Goal: Task Accomplishment & Management: Manage account settings

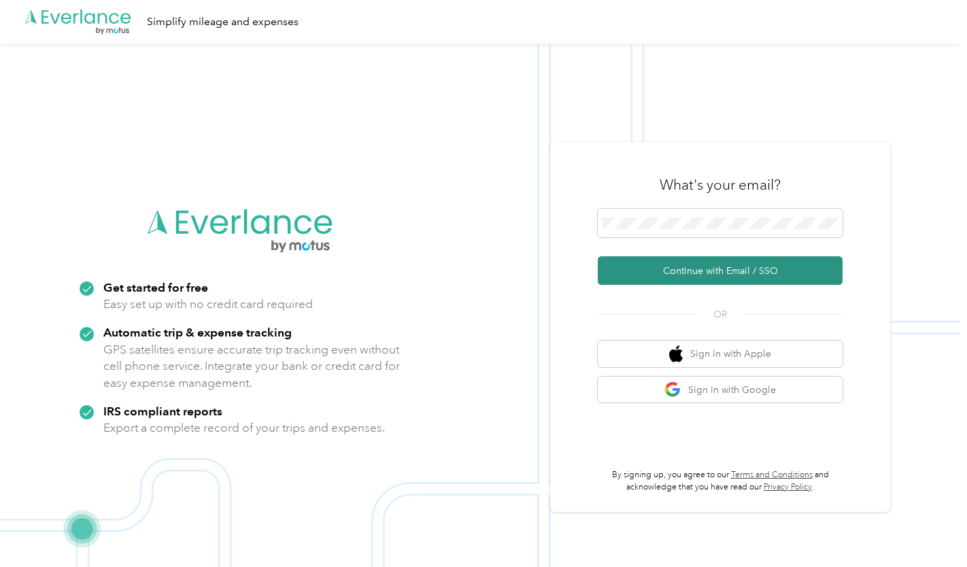
click at [684, 272] on button "Continue with Email / SSO" at bounding box center [720, 270] width 245 height 29
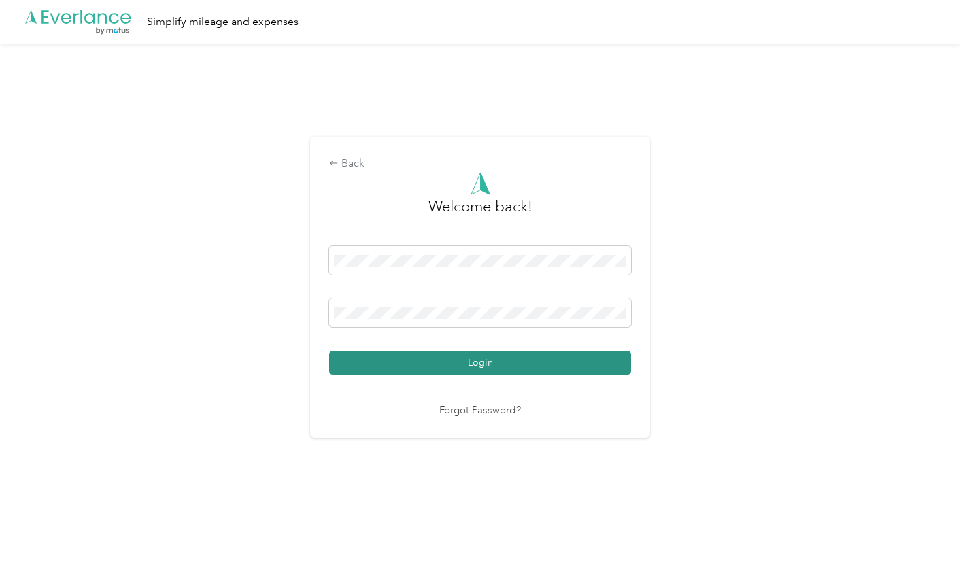
click at [456, 369] on button "Login" at bounding box center [480, 363] width 302 height 24
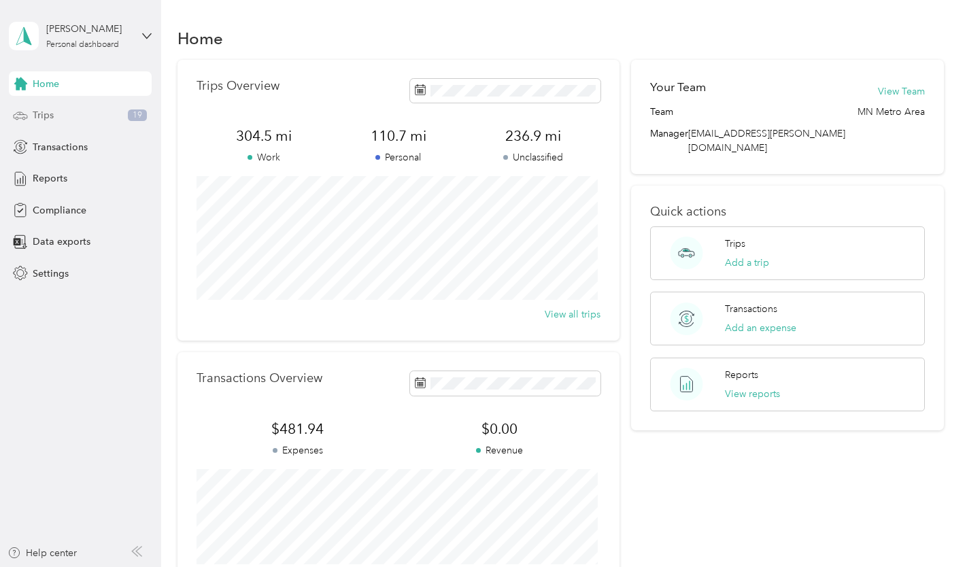
click at [27, 108] on icon at bounding box center [20, 115] width 15 height 15
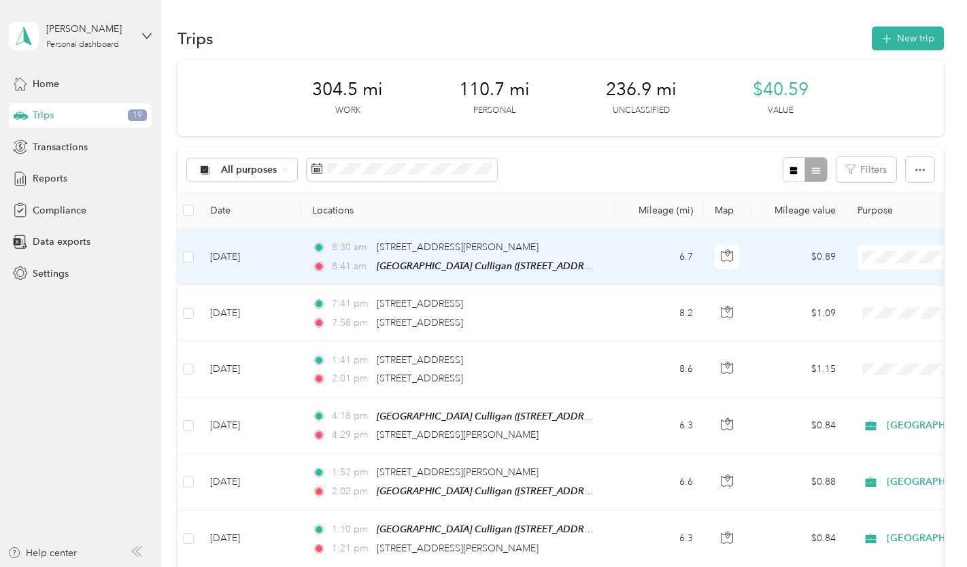
click at [889, 250] on span at bounding box center [941, 257] width 169 height 24
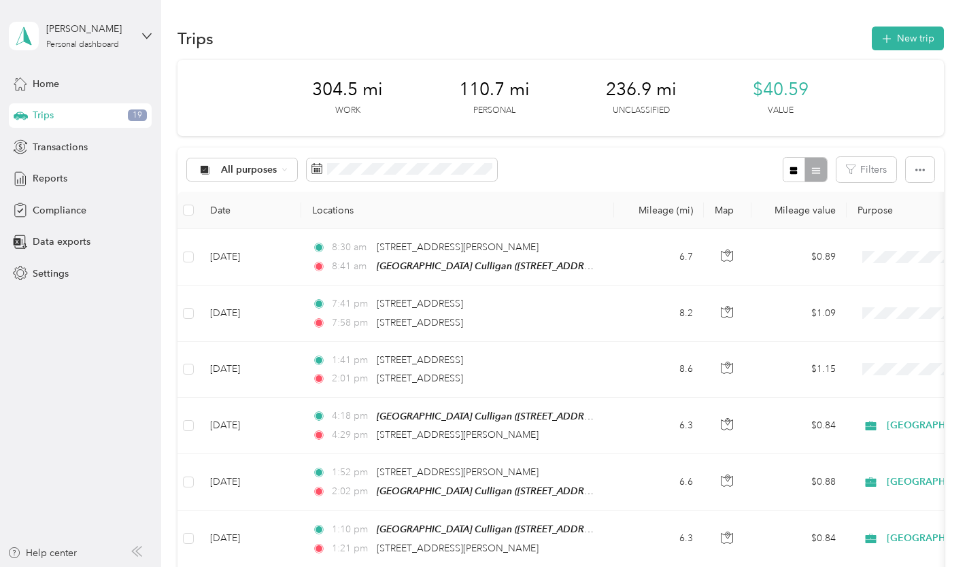
click at [864, 211] on th "Purpose" at bounding box center [941, 210] width 190 height 37
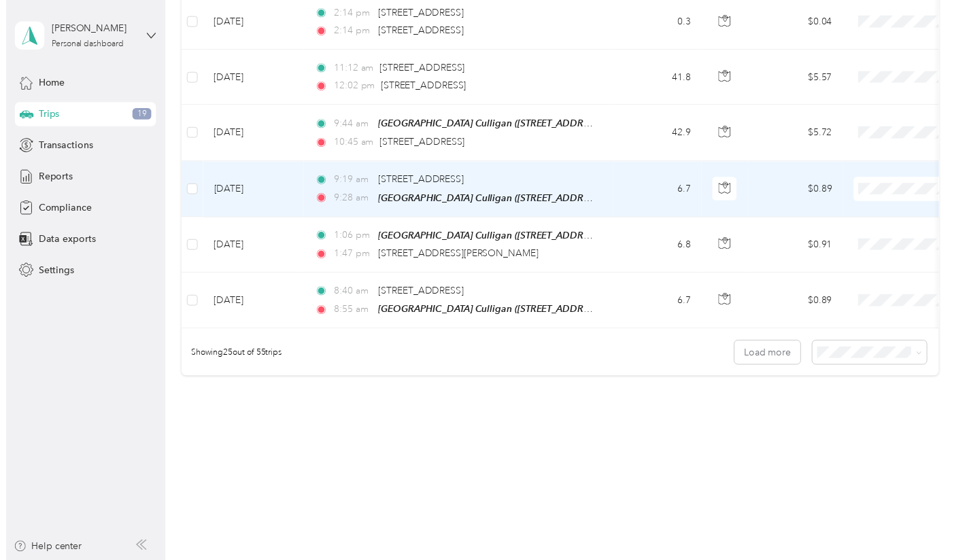
scroll to position [1310, 0]
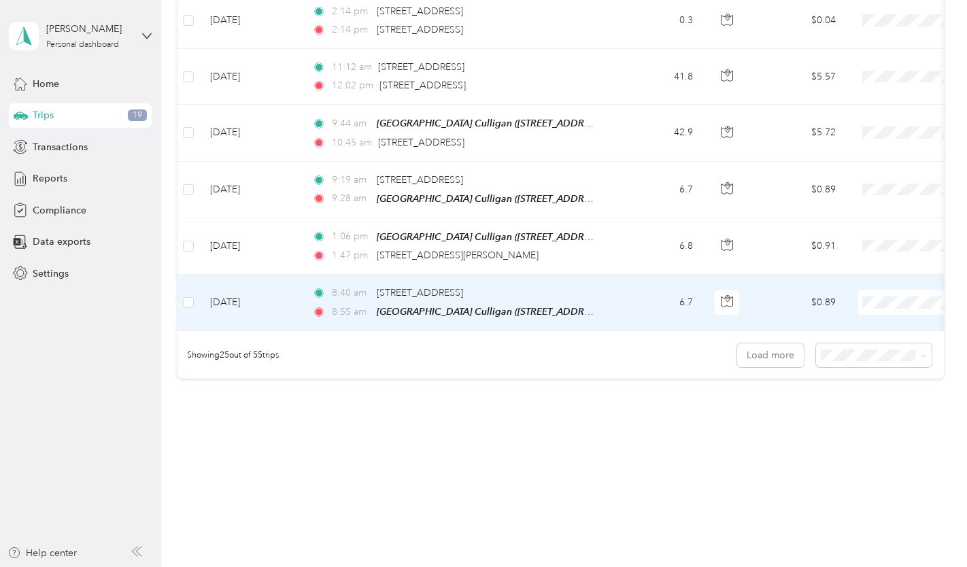
click at [883, 299] on span at bounding box center [941, 302] width 169 height 24
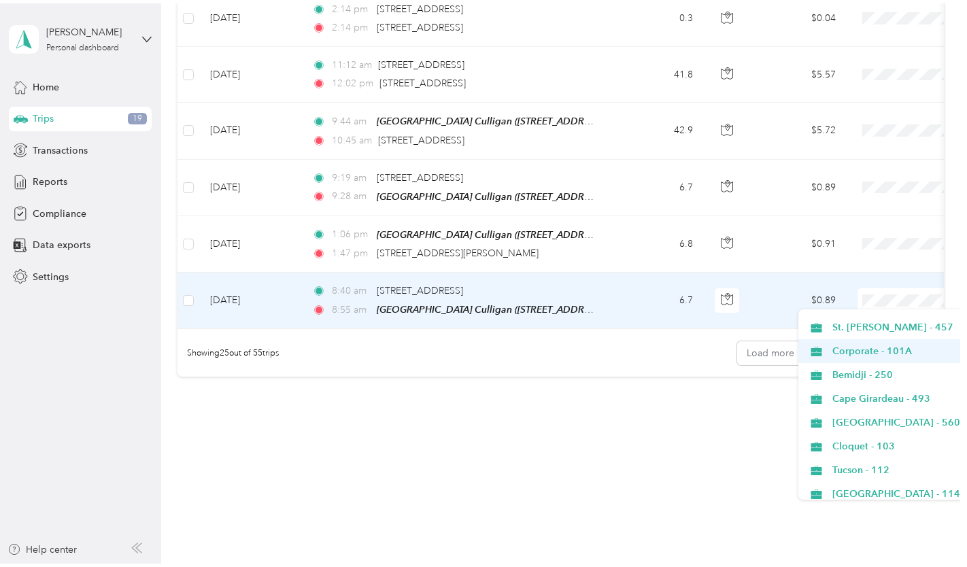
scroll to position [272, 0]
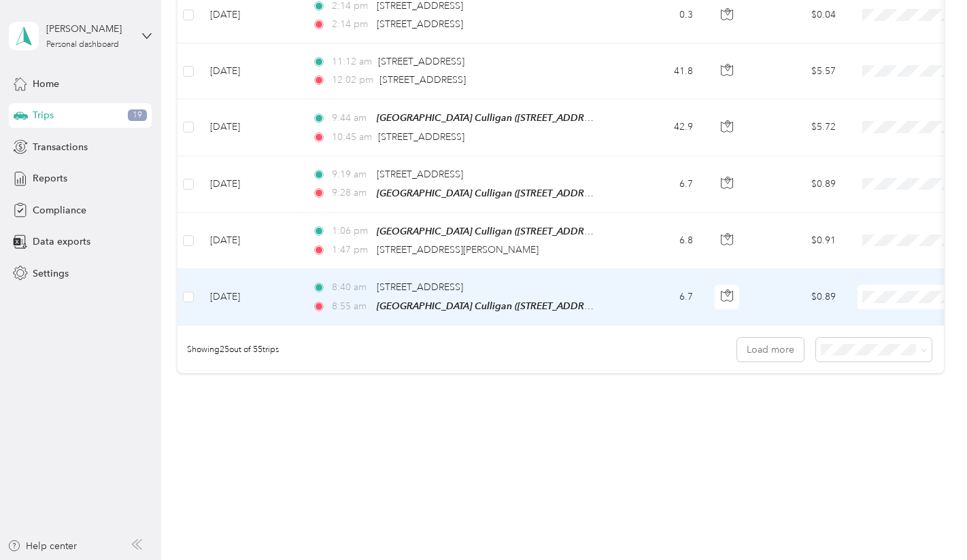
click at [863, 473] on span "[GEOGRAPHIC_DATA] - 114" at bounding box center [921, 474] width 179 height 14
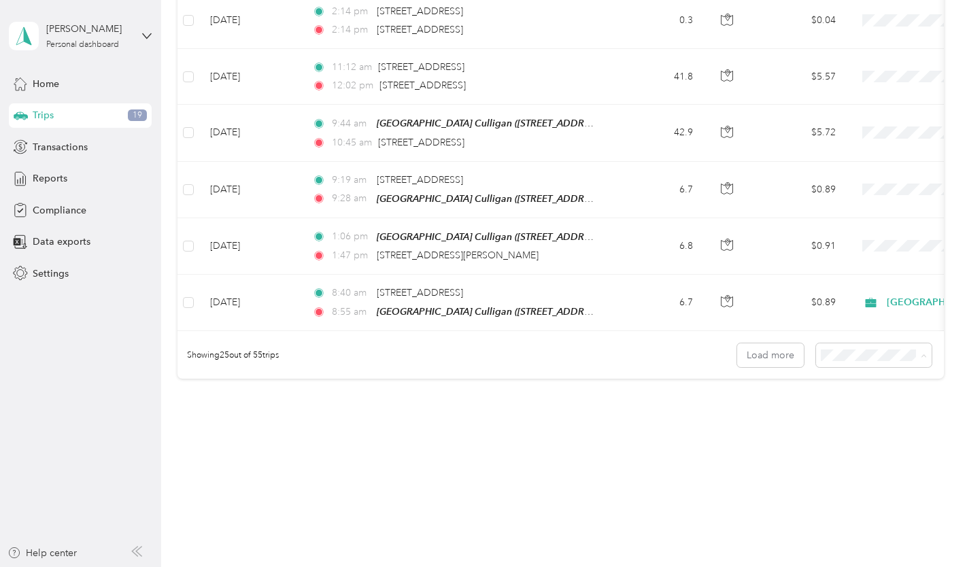
click at [852, 405] on span "50 per load" at bounding box center [847, 404] width 50 height 12
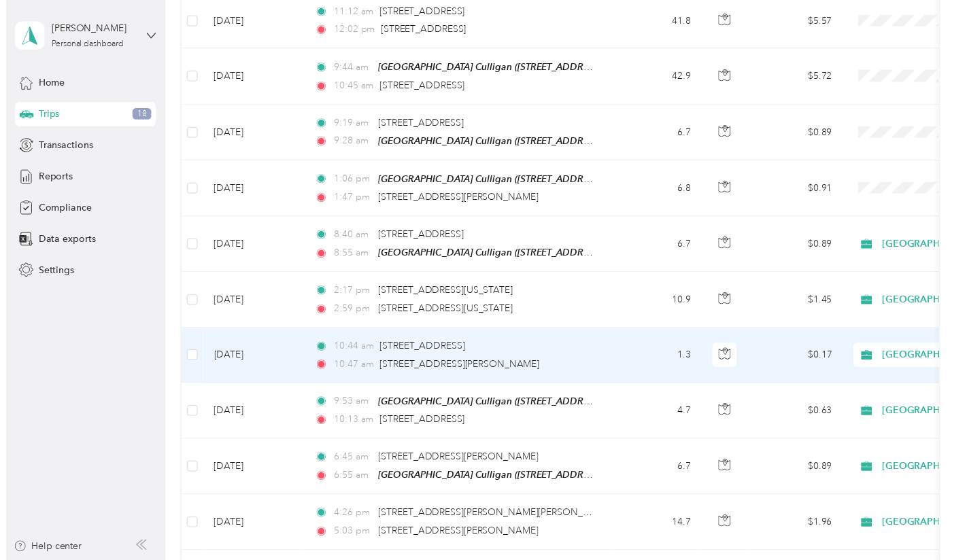
scroll to position [1352, 0]
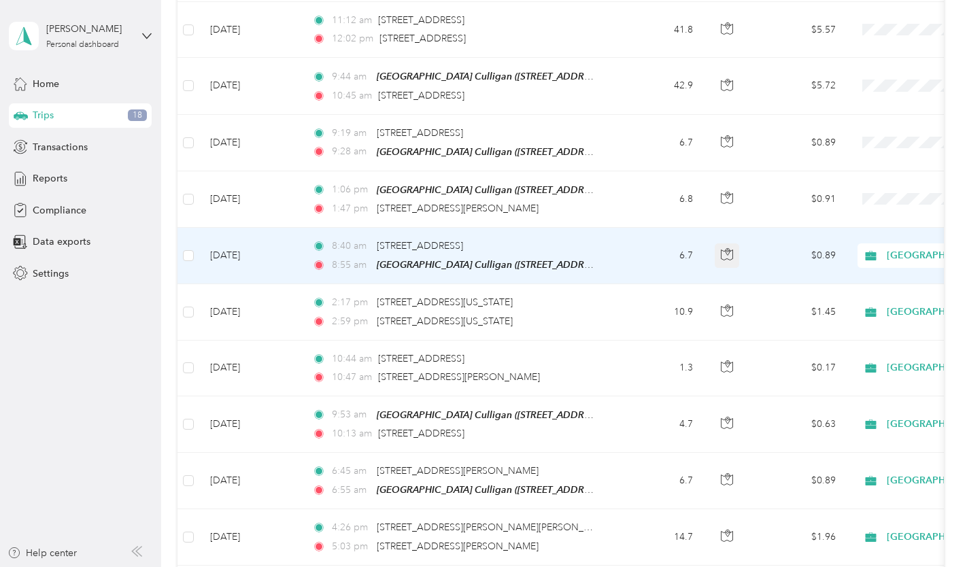
click at [732, 250] on icon "button" at bounding box center [727, 254] width 12 height 12
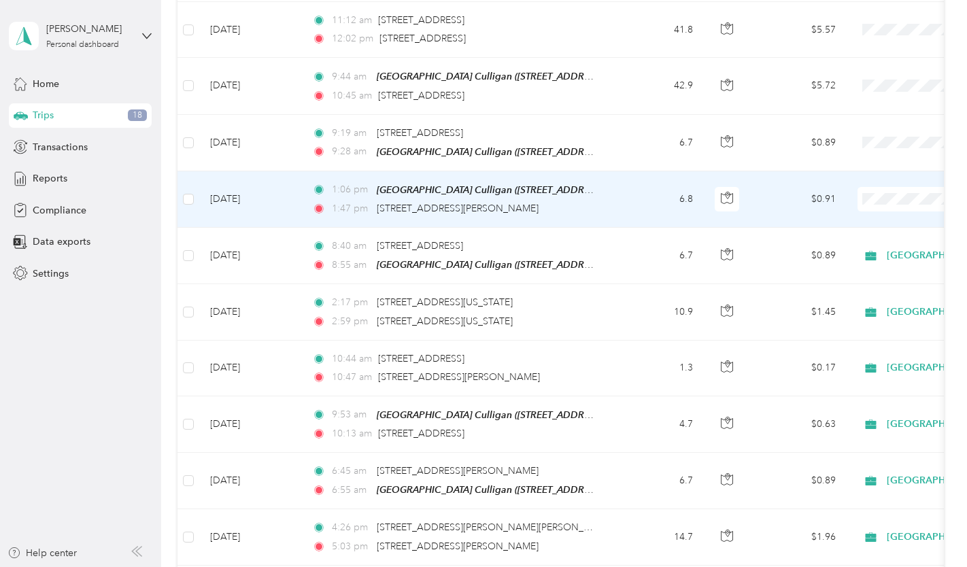
click at [871, 188] on span at bounding box center [941, 199] width 169 height 24
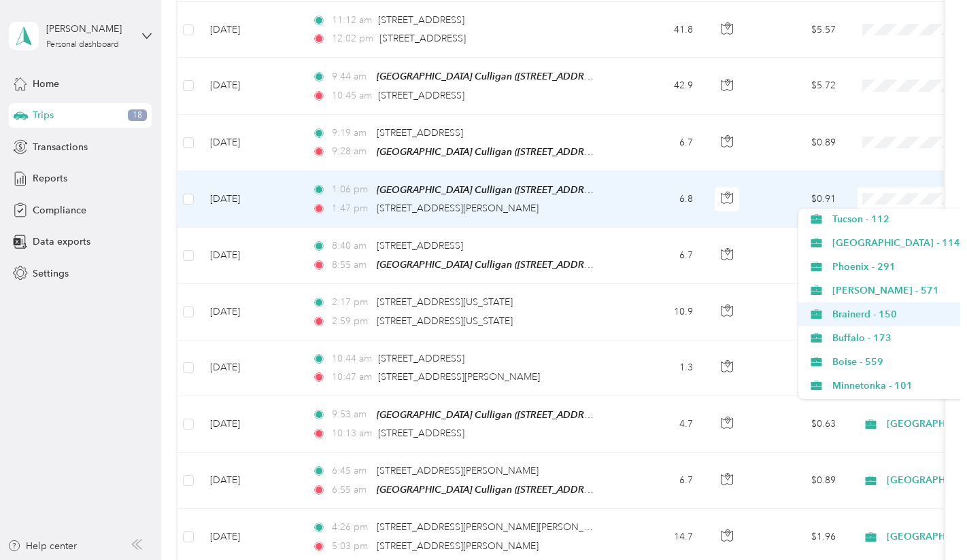
scroll to position [408, 0]
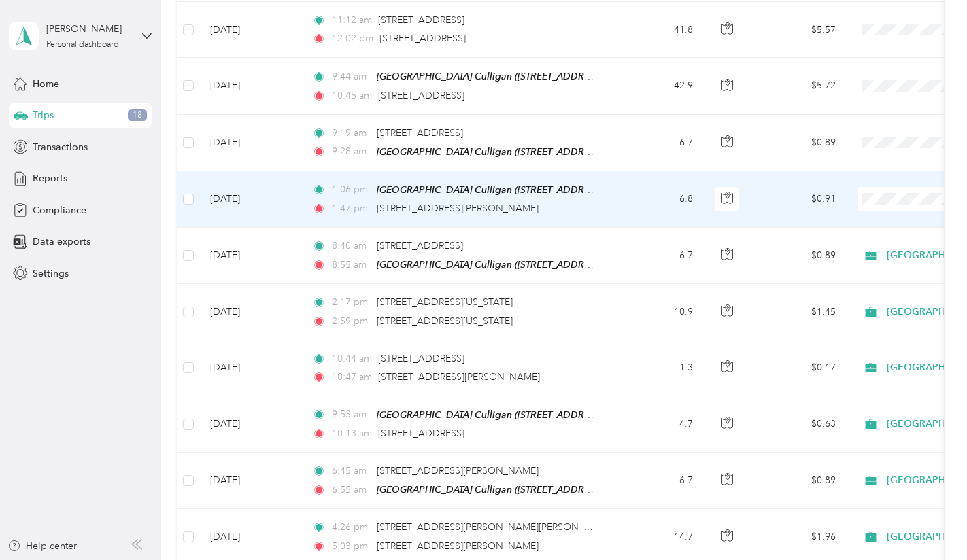
click at [850, 245] on li "[GEOGRAPHIC_DATA] - 114" at bounding box center [909, 240] width 223 height 24
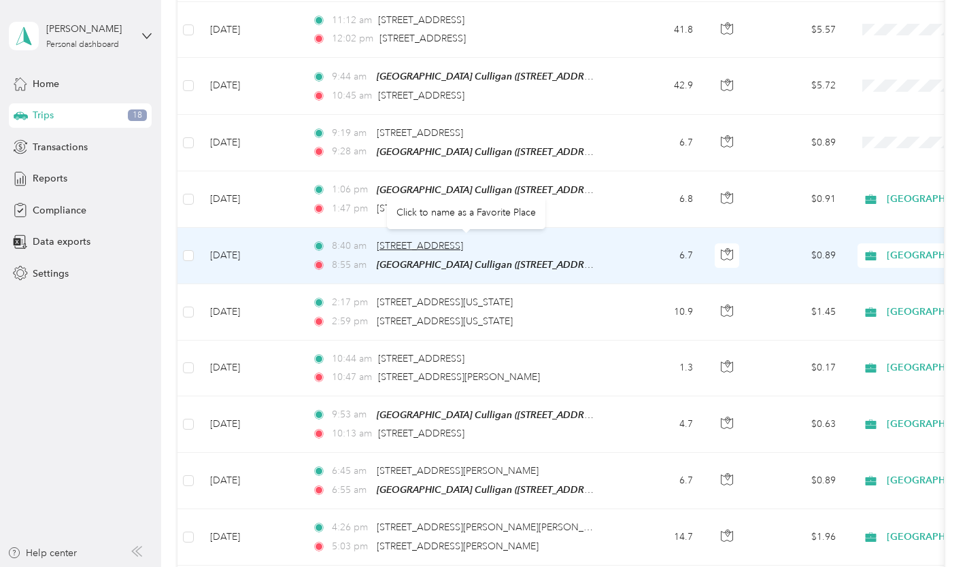
click at [463, 243] on span "[STREET_ADDRESS]" at bounding box center [420, 246] width 86 height 12
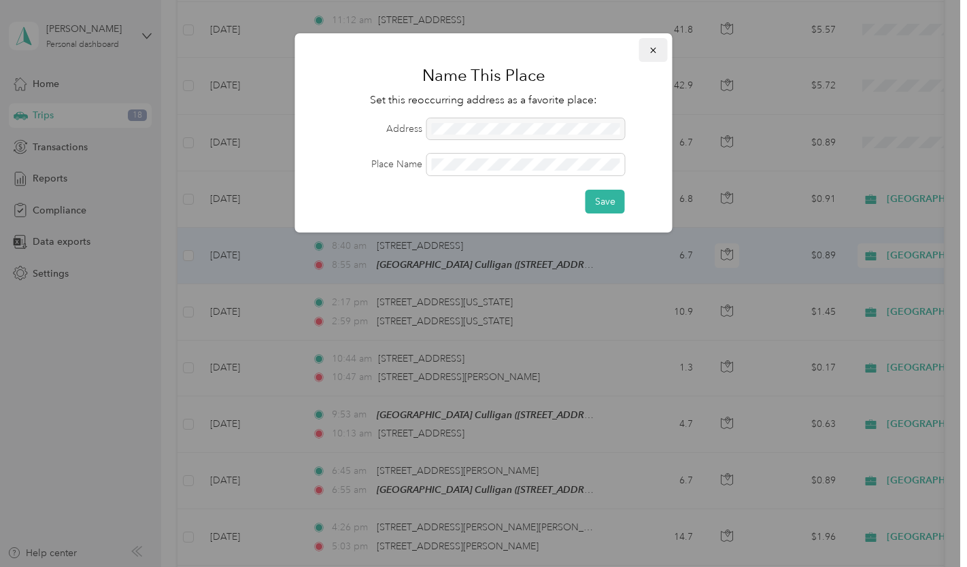
click at [656, 54] on icon "button" at bounding box center [654, 51] width 10 height 10
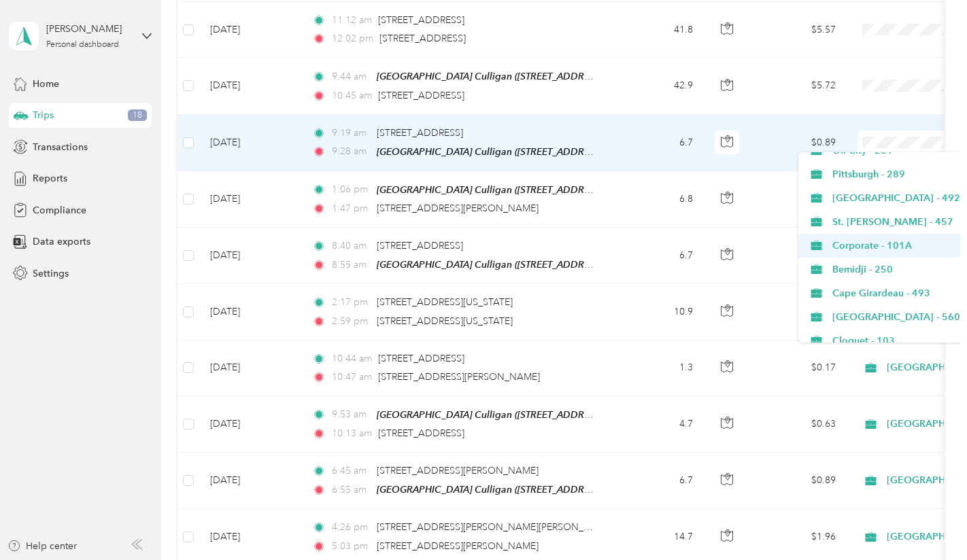
scroll to position [340, 0]
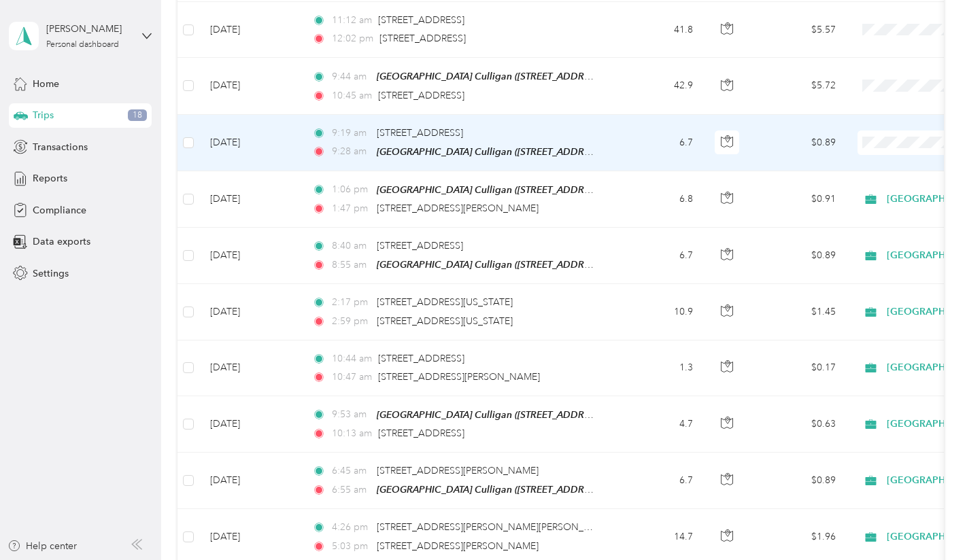
click at [836, 256] on li "[GEOGRAPHIC_DATA] - 114" at bounding box center [909, 253] width 223 height 24
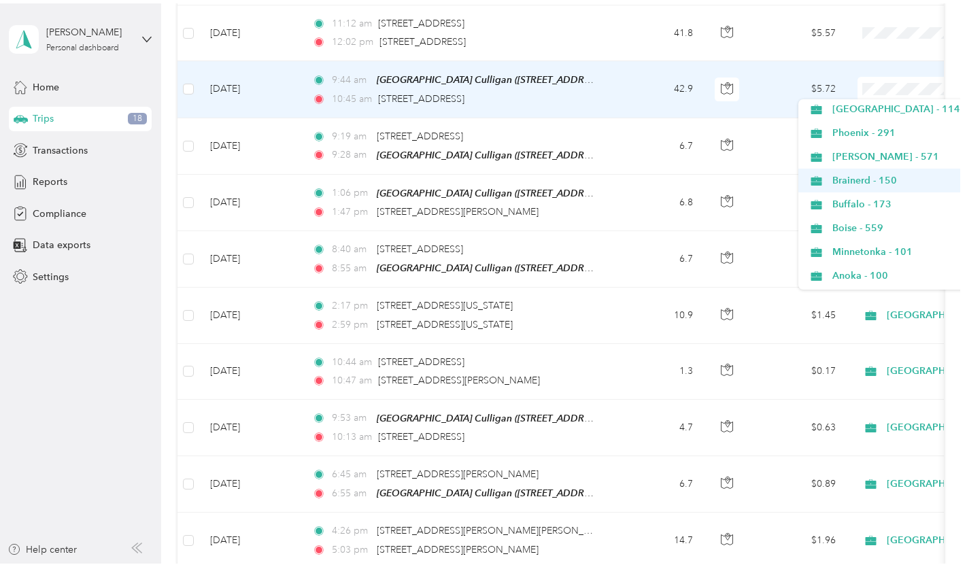
scroll to position [408, 0]
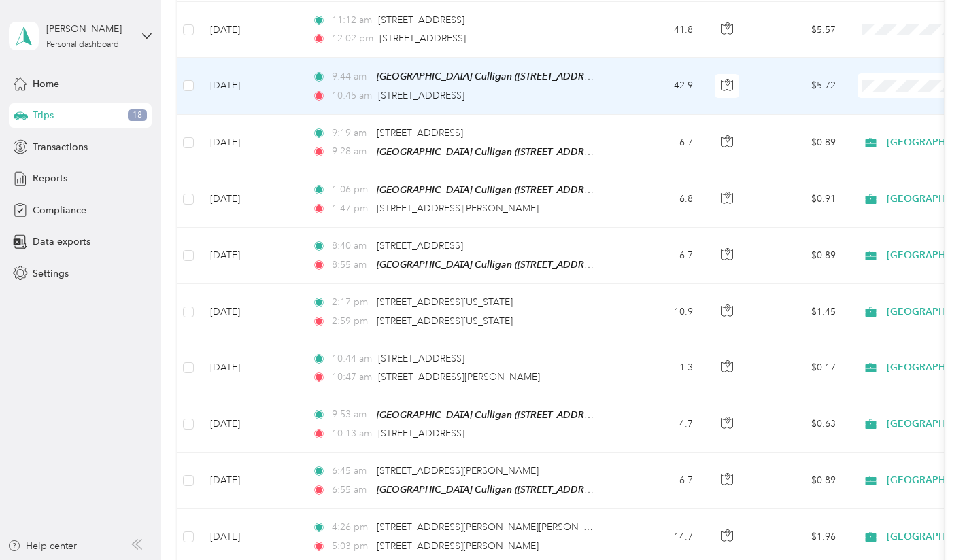
click at [859, 118] on li "[GEOGRAPHIC_DATA] - 114" at bounding box center [909, 128] width 223 height 24
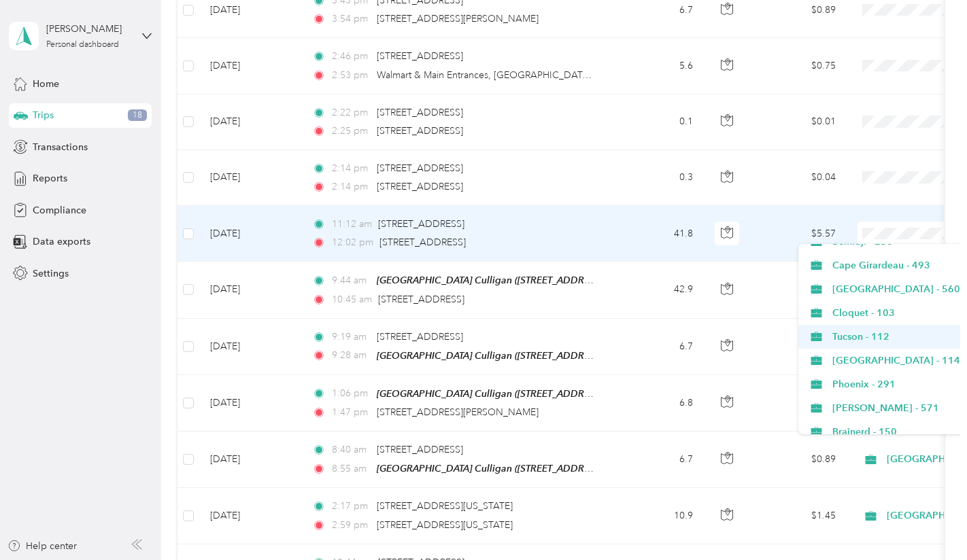
scroll to position [340, 0]
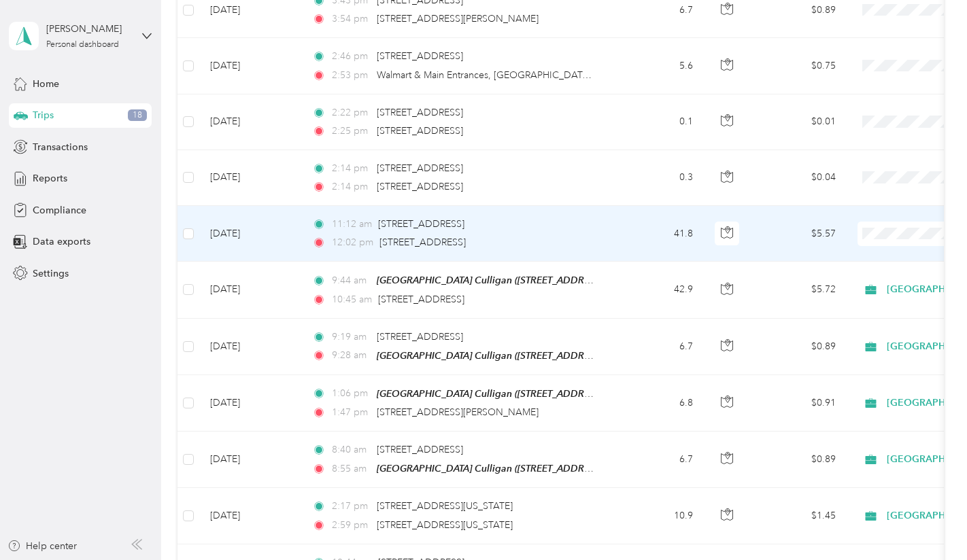
click at [855, 344] on span "[GEOGRAPHIC_DATA] - 114" at bounding box center [921, 344] width 179 height 14
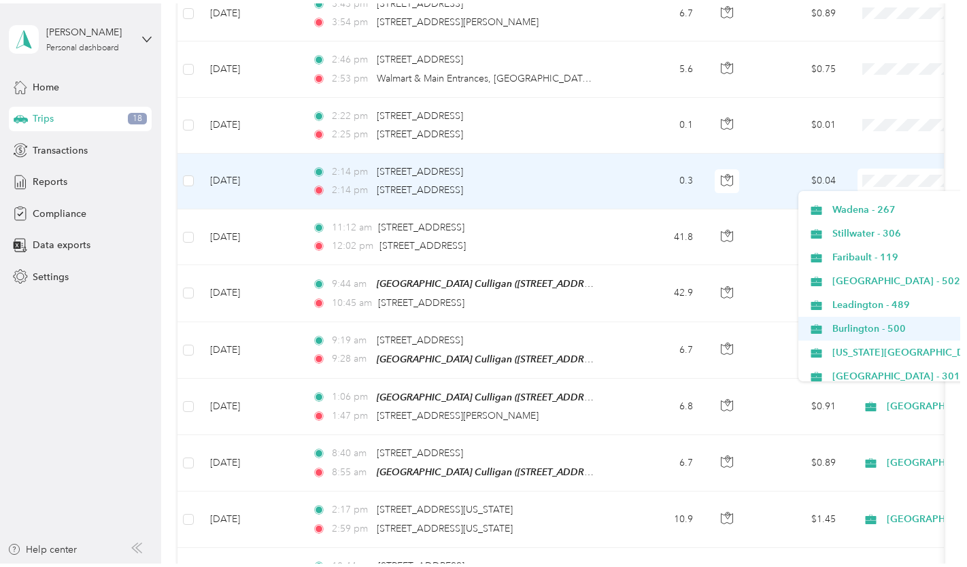
scroll to position [690, 0]
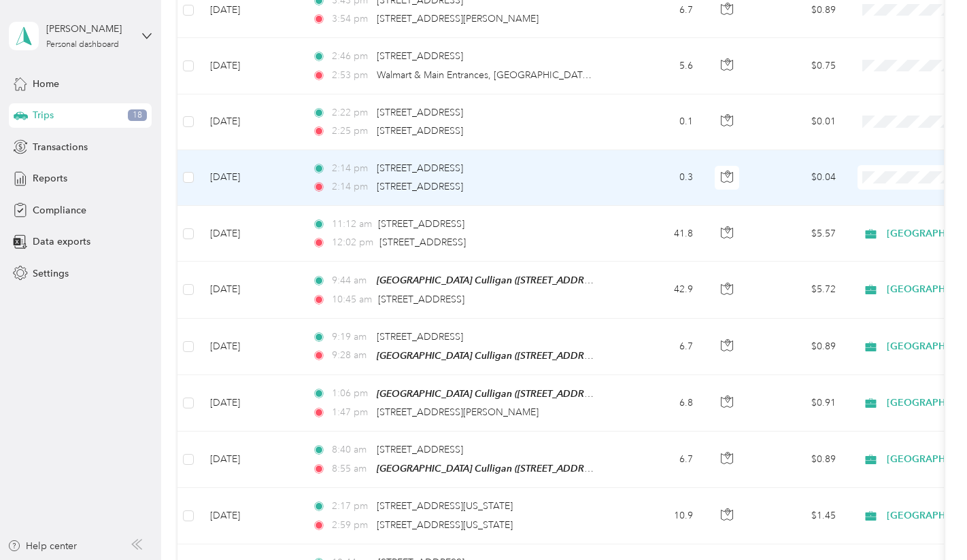
click at [853, 367] on span "Personal" at bounding box center [921, 365] width 179 height 14
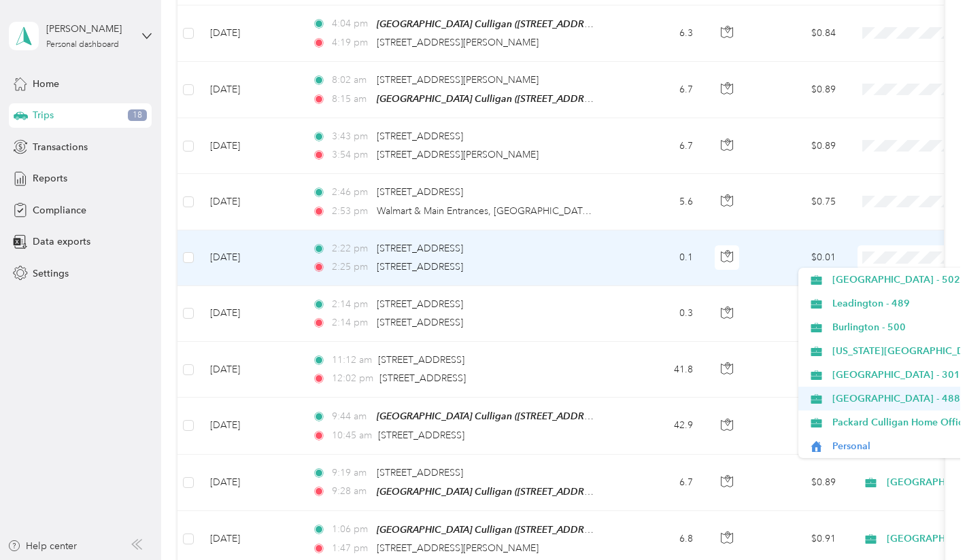
scroll to position [7, 0]
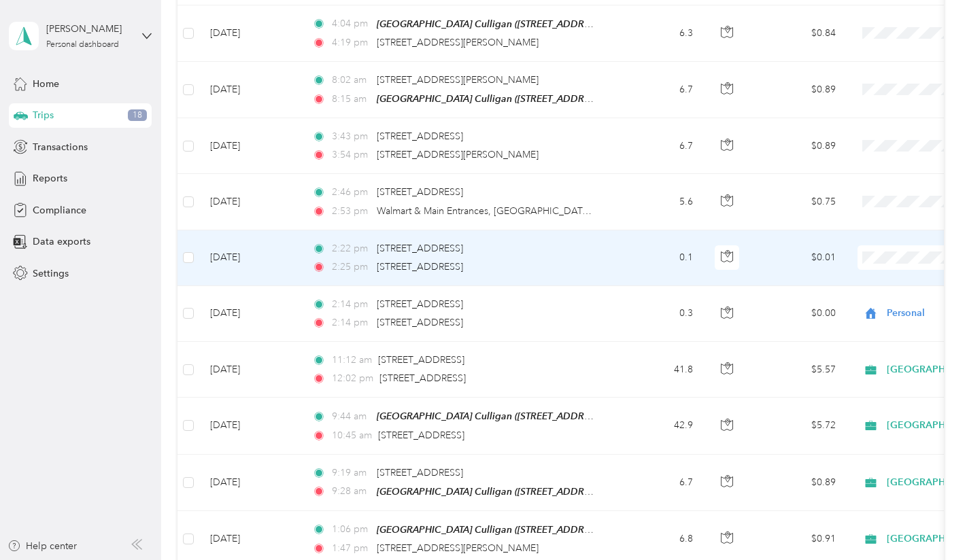
click at [854, 441] on span "Personal" at bounding box center [921, 446] width 179 height 14
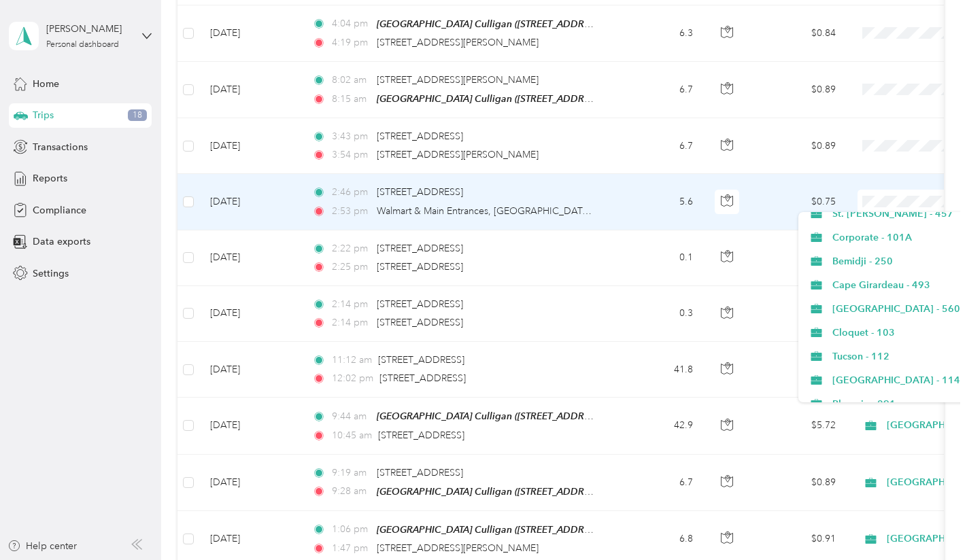
scroll to position [690, 0]
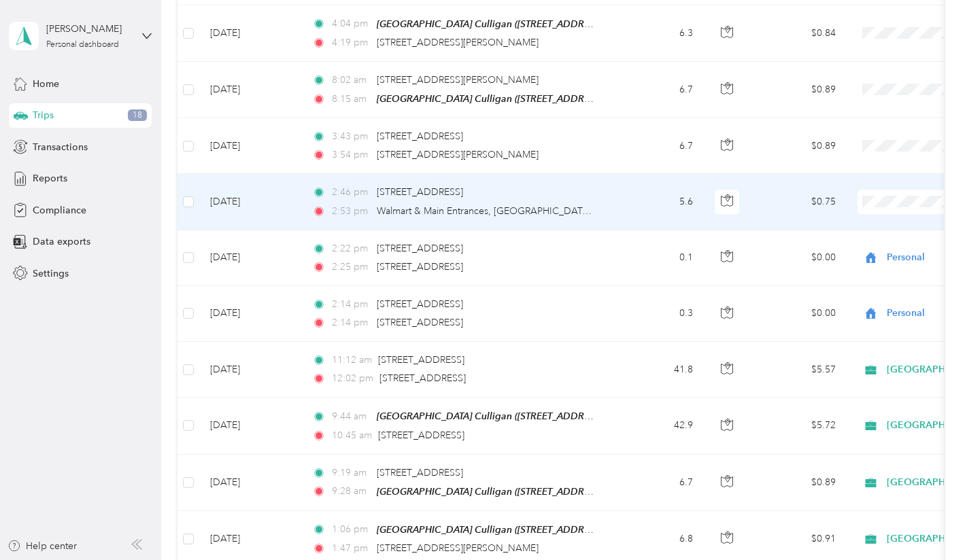
click at [851, 390] on span "Personal" at bounding box center [921, 390] width 179 height 14
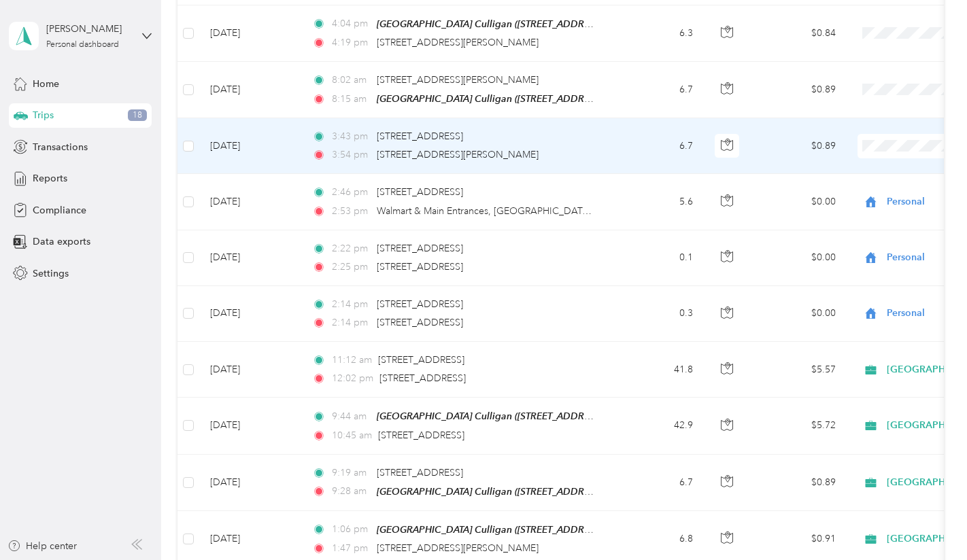
click at [854, 339] on li "Personal" at bounding box center [909, 335] width 223 height 24
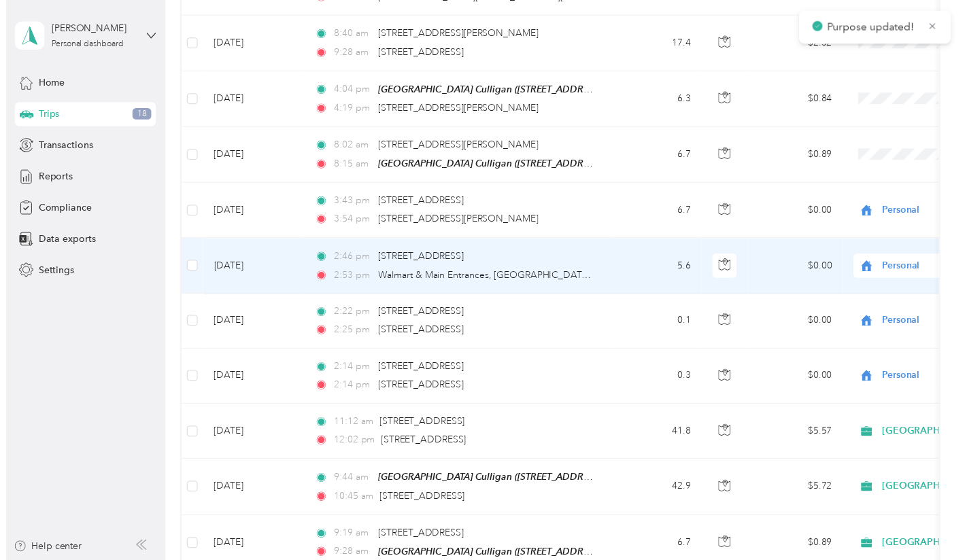
scroll to position [944, 0]
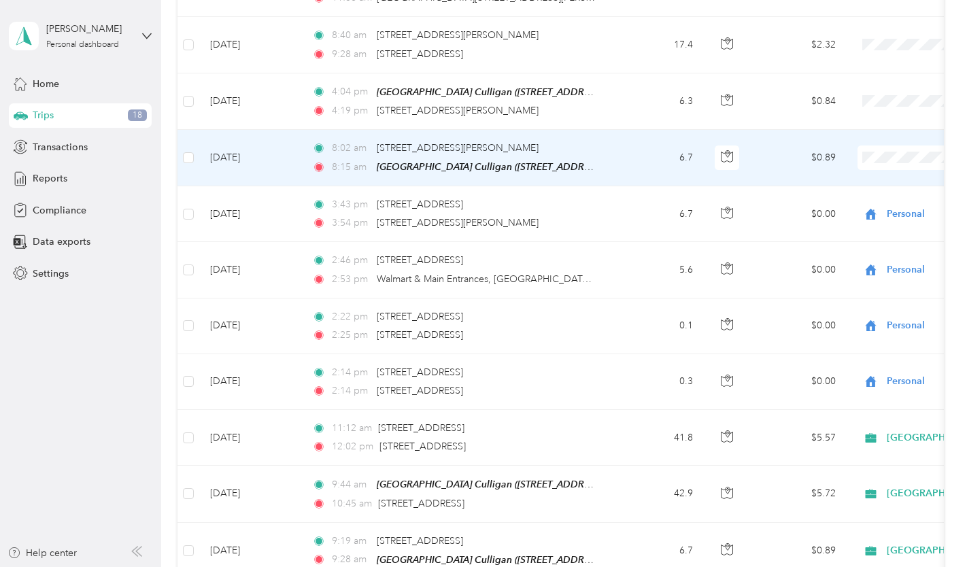
click at [891, 163] on span at bounding box center [941, 157] width 169 height 24
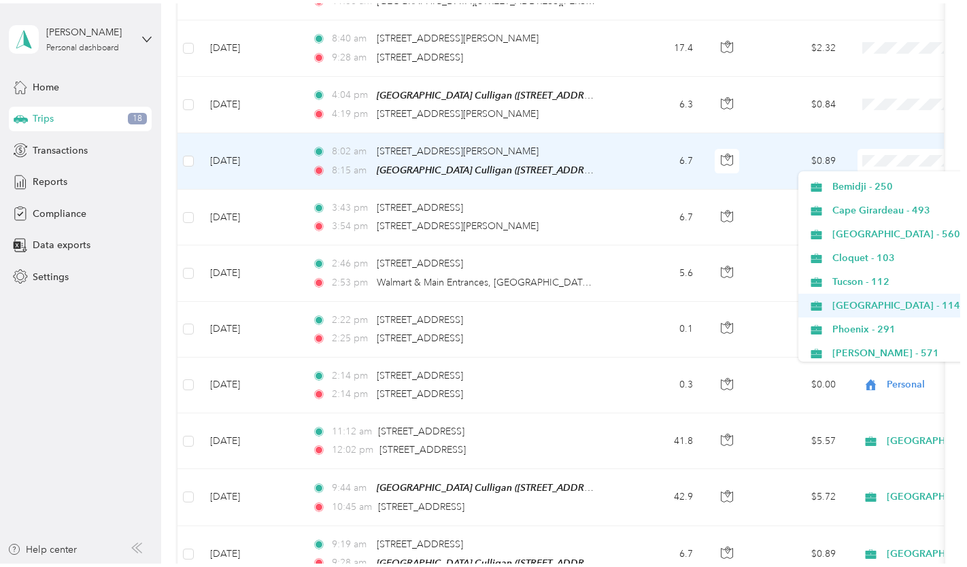
scroll to position [340, 0]
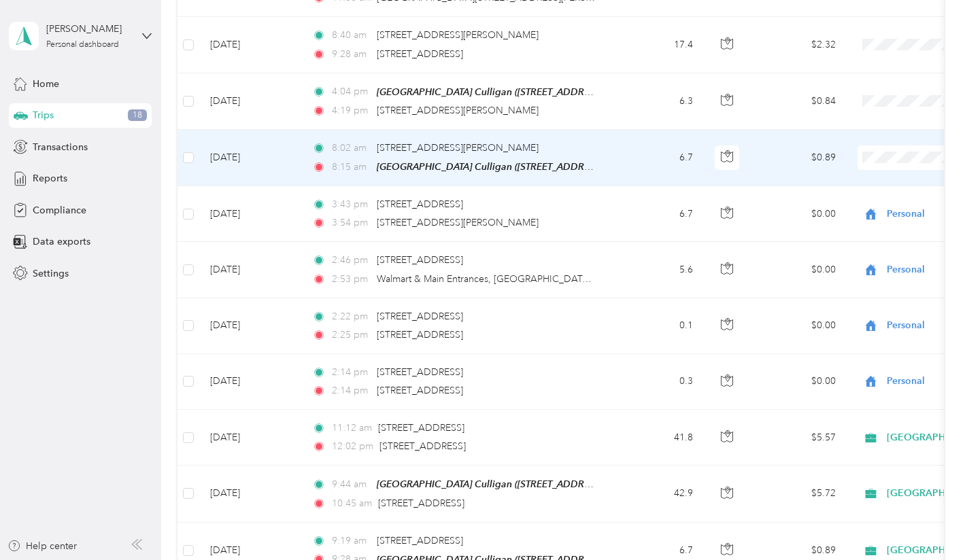
click at [836, 271] on li "[GEOGRAPHIC_DATA] - 114" at bounding box center [909, 268] width 223 height 24
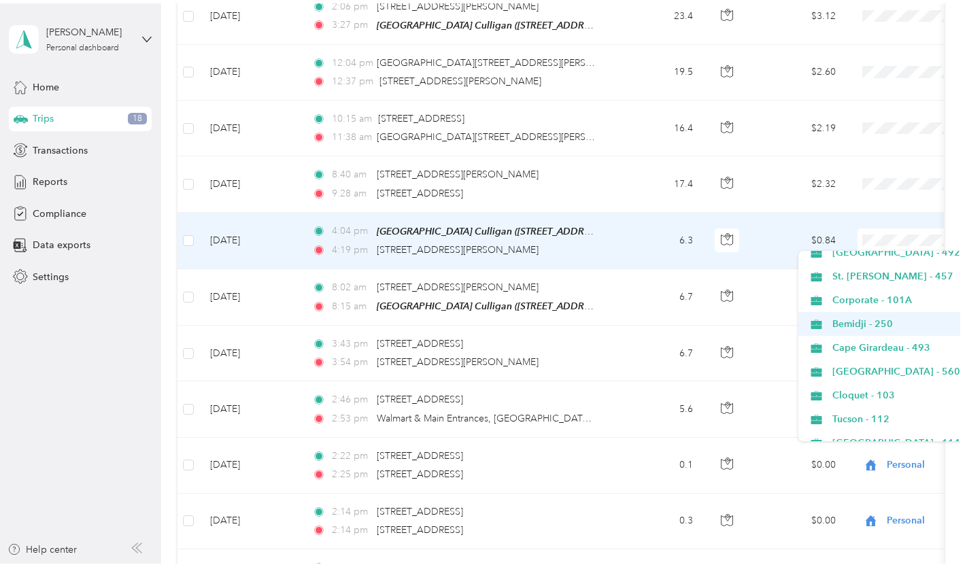
scroll to position [272, 0]
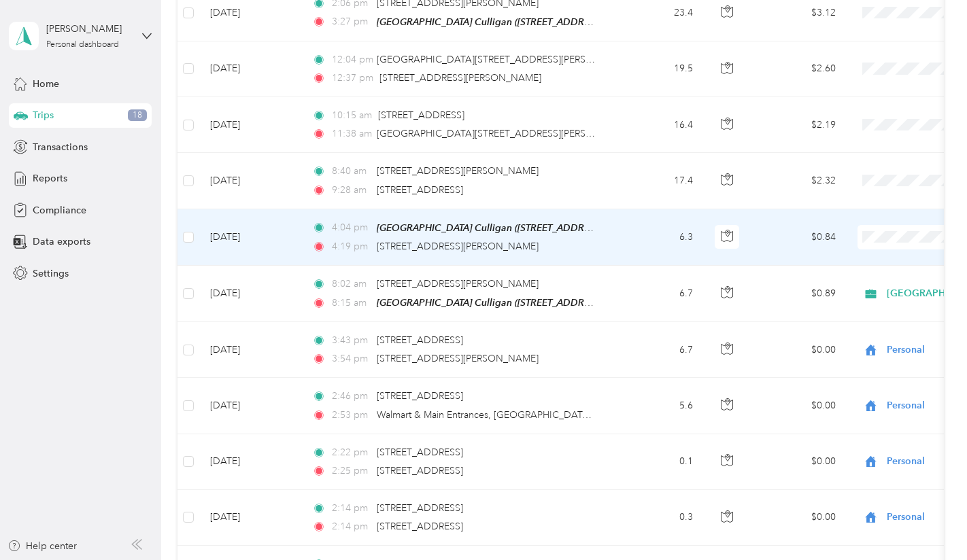
click at [849, 412] on span "[GEOGRAPHIC_DATA] - 114" at bounding box center [921, 416] width 179 height 14
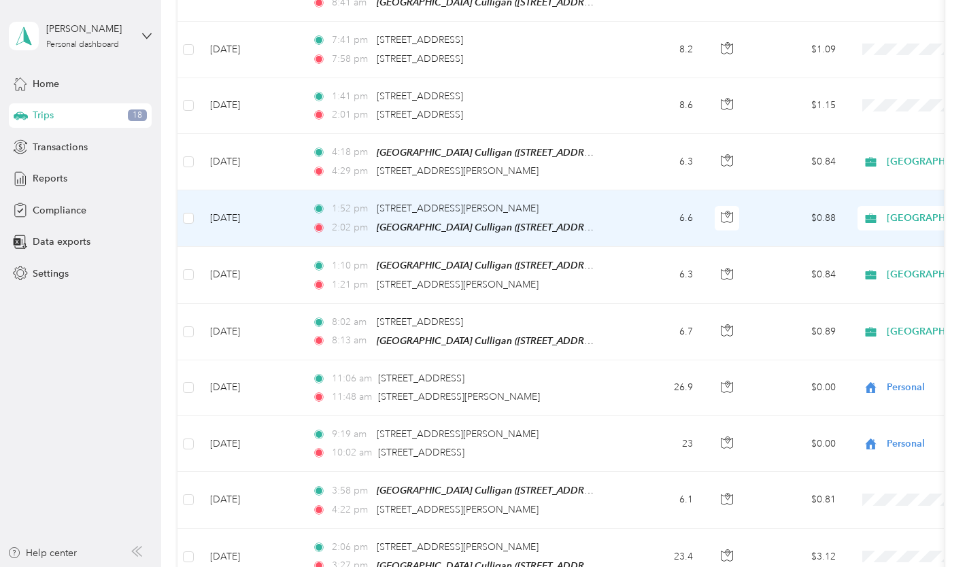
scroll to position [0, 0]
